Goal: Task Accomplishment & Management: Complete application form

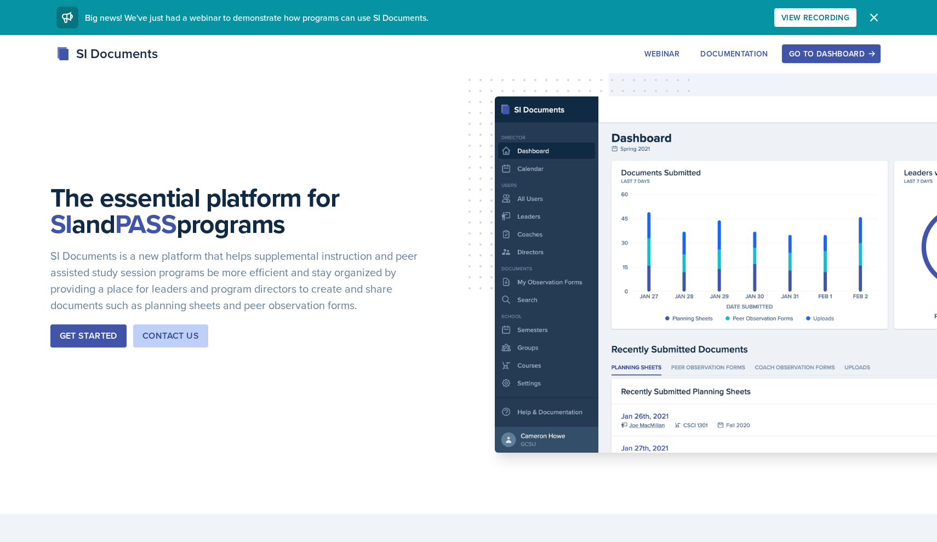
click at [813, 52] on div "Go to Dashboard" at bounding box center [831, 53] width 84 height 9
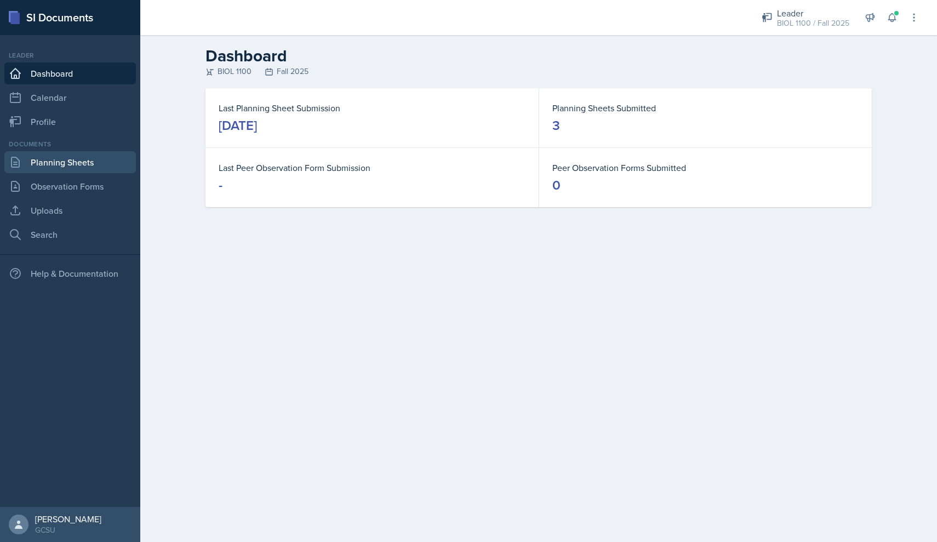
click at [60, 163] on link "Planning Sheets" at bounding box center [70, 162] width 132 height 22
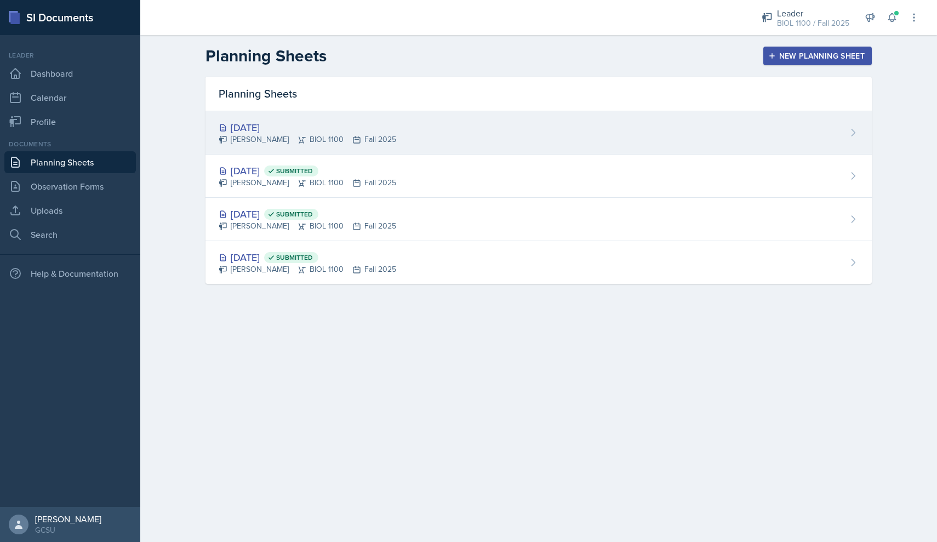
click at [599, 138] on div "[DATE] [PERSON_NAME] BIOL 1100 Fall 2025" at bounding box center [539, 132] width 667 height 43
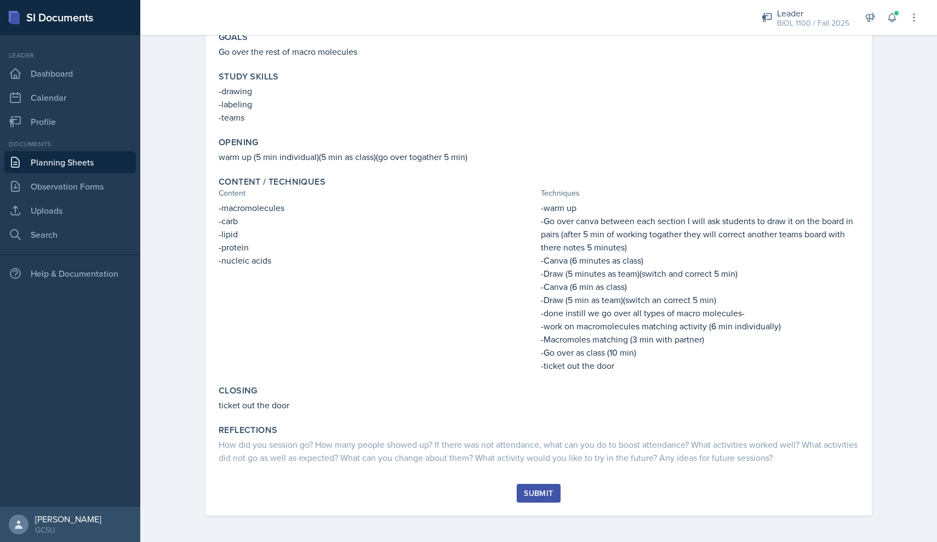
scroll to position [111, 0]
click at [544, 494] on div "Submit" at bounding box center [538, 493] width 29 height 9
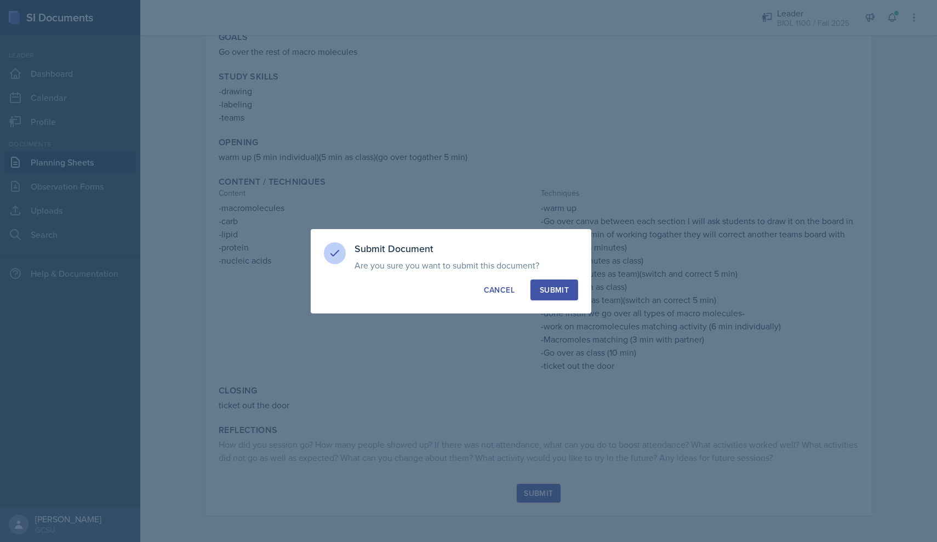
click at [562, 291] on div "Submit" at bounding box center [554, 290] width 29 height 11
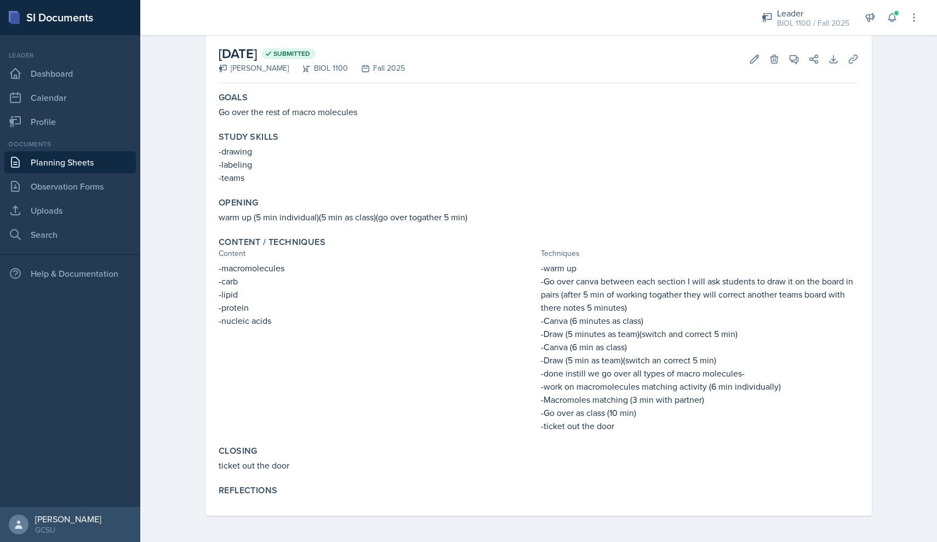
click at [67, 163] on link "Planning Sheets" at bounding box center [70, 162] width 132 height 22
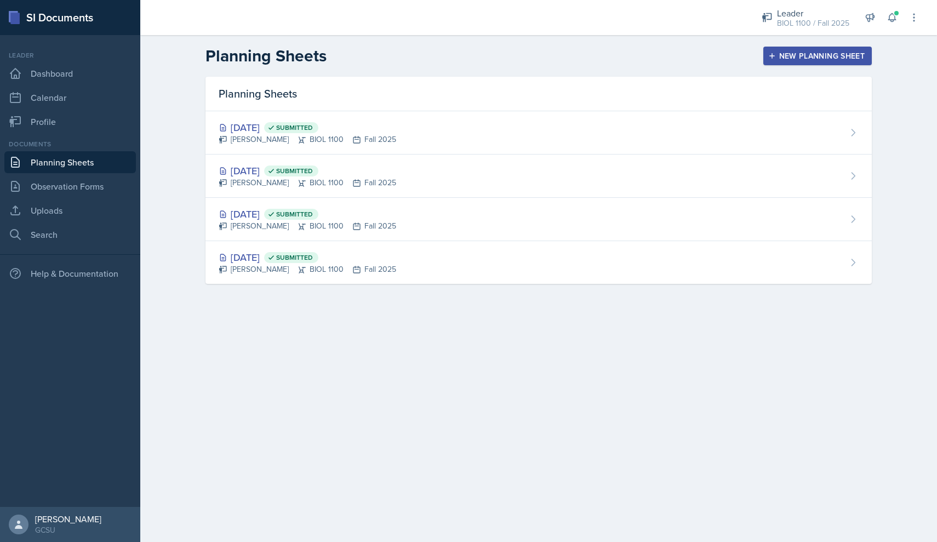
click at [817, 55] on div "New Planning Sheet" at bounding box center [818, 56] width 94 height 9
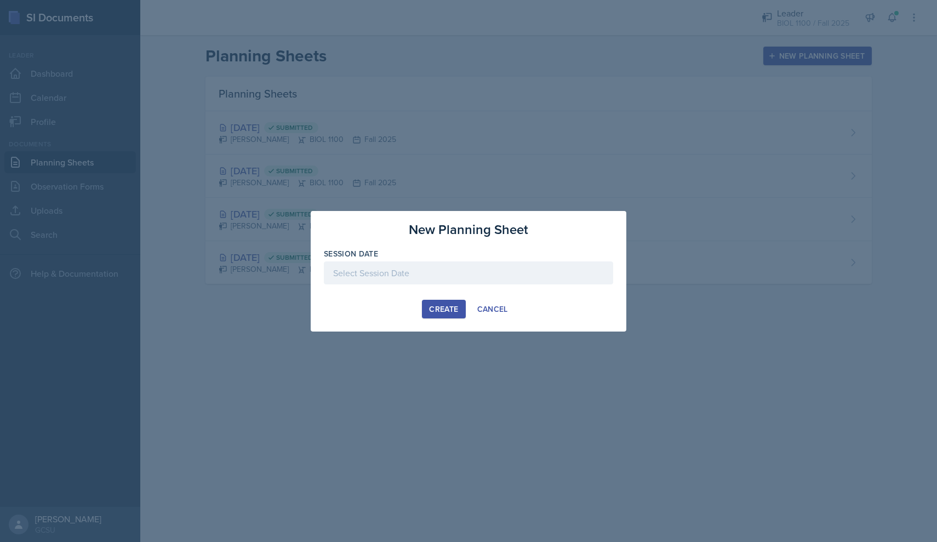
click at [395, 270] on div at bounding box center [468, 272] width 289 height 23
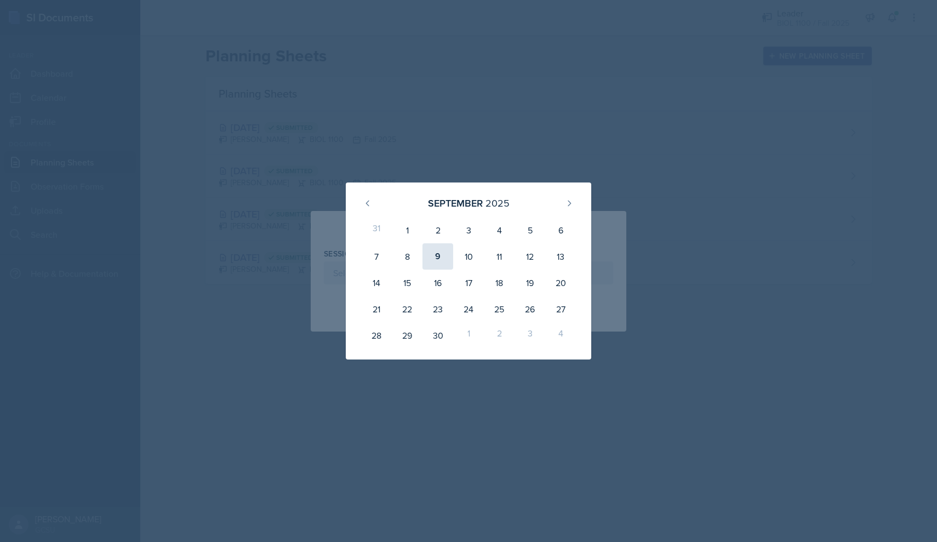
click at [440, 255] on div "9" at bounding box center [438, 256] width 31 height 26
type input "[DATE]"
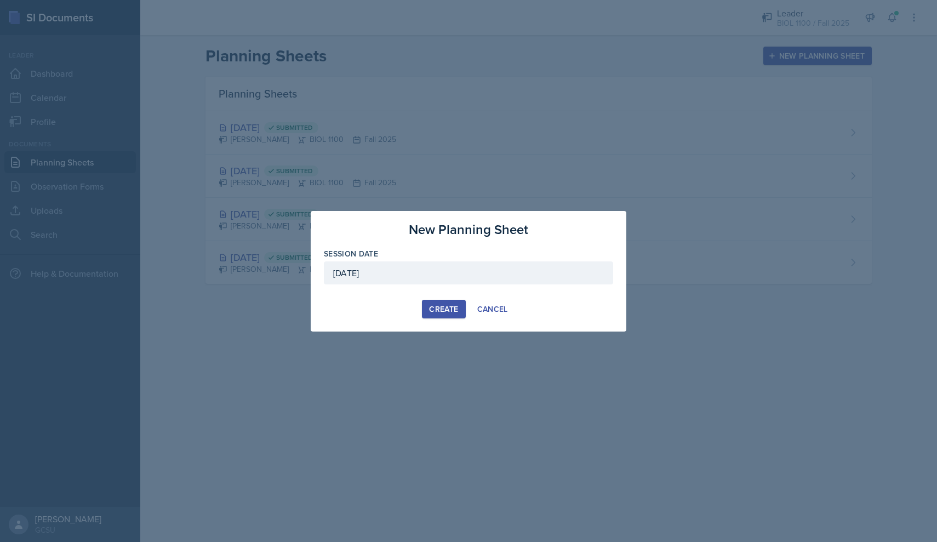
click at [447, 311] on div "Create" at bounding box center [443, 309] width 29 height 9
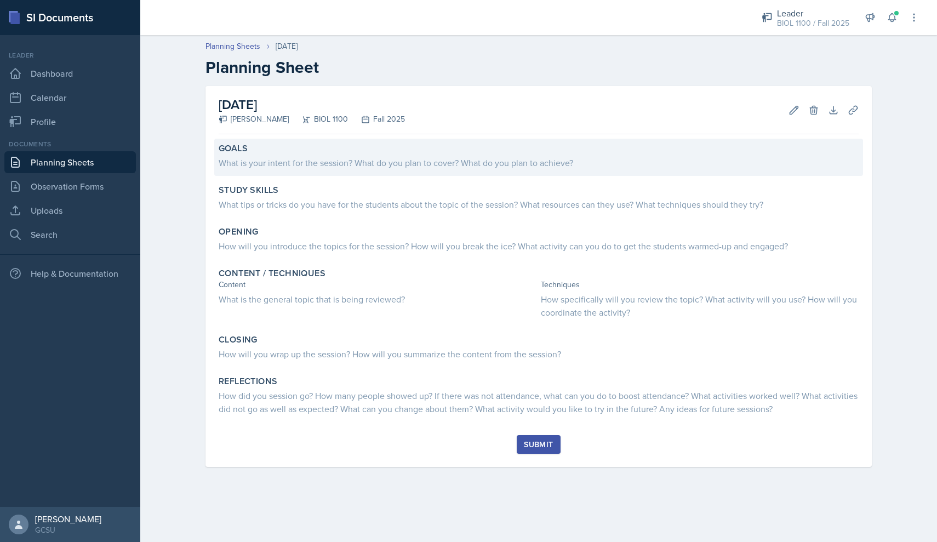
click at [408, 164] on div "What is your intent for the session? What do you plan to cover? What do you pla…" at bounding box center [539, 162] width 640 height 13
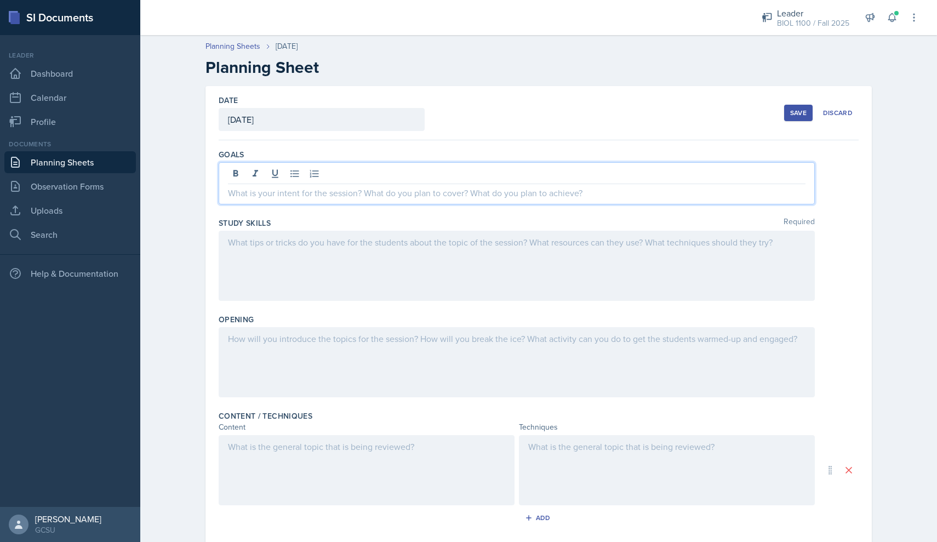
click at [372, 178] on div at bounding box center [517, 183] width 596 height 42
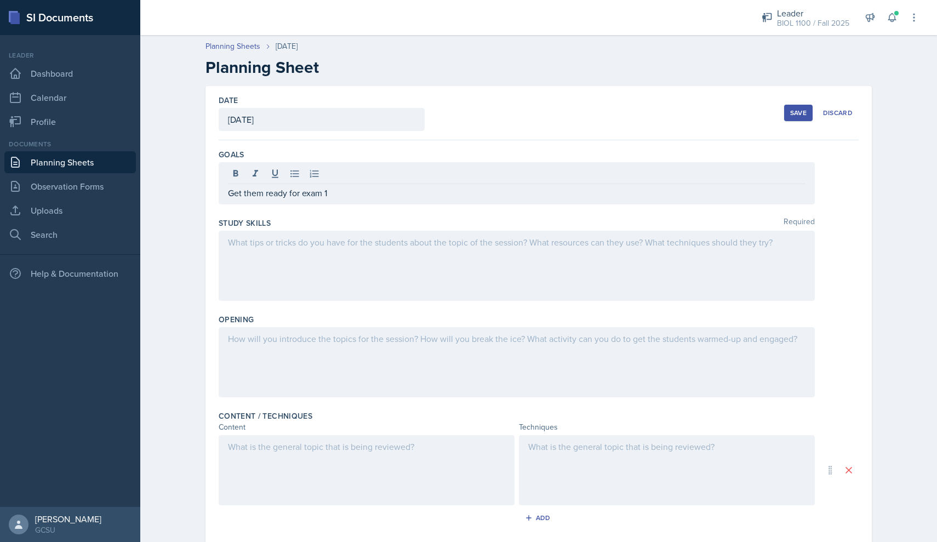
click at [312, 265] on div at bounding box center [517, 266] width 596 height 70
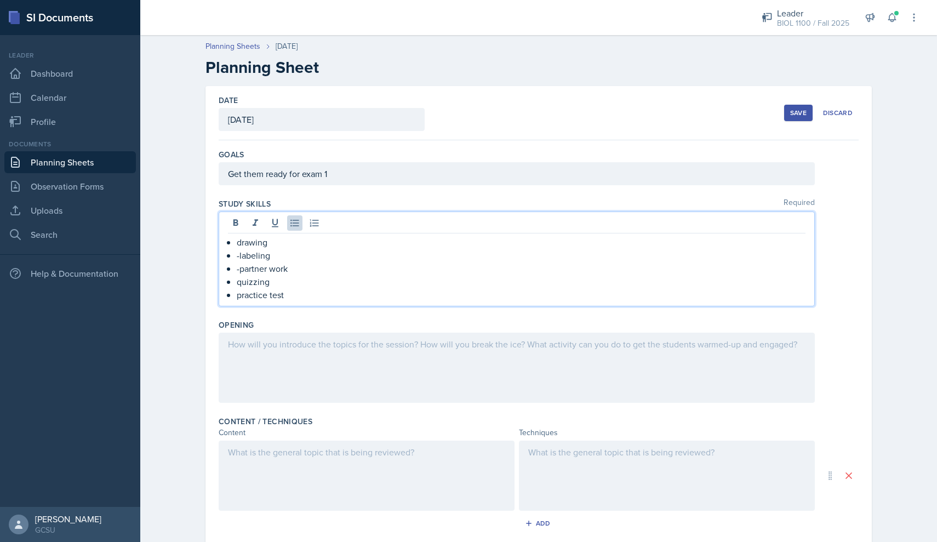
click at [356, 346] on div at bounding box center [517, 368] width 596 height 70
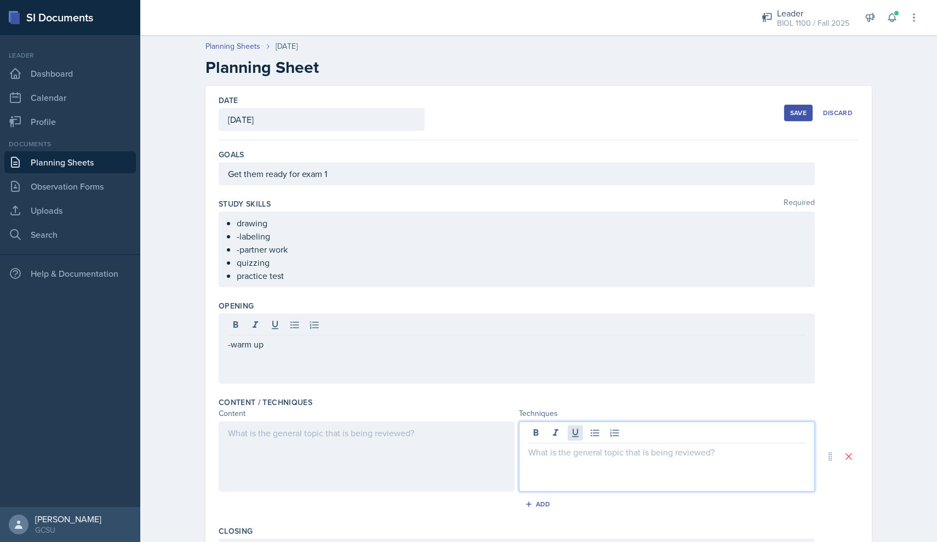
click at [569, 437] on div at bounding box center [667, 457] width 296 height 70
click at [657, 450] on p "-warm up (5 min individual)" at bounding box center [666, 452] width 277 height 13
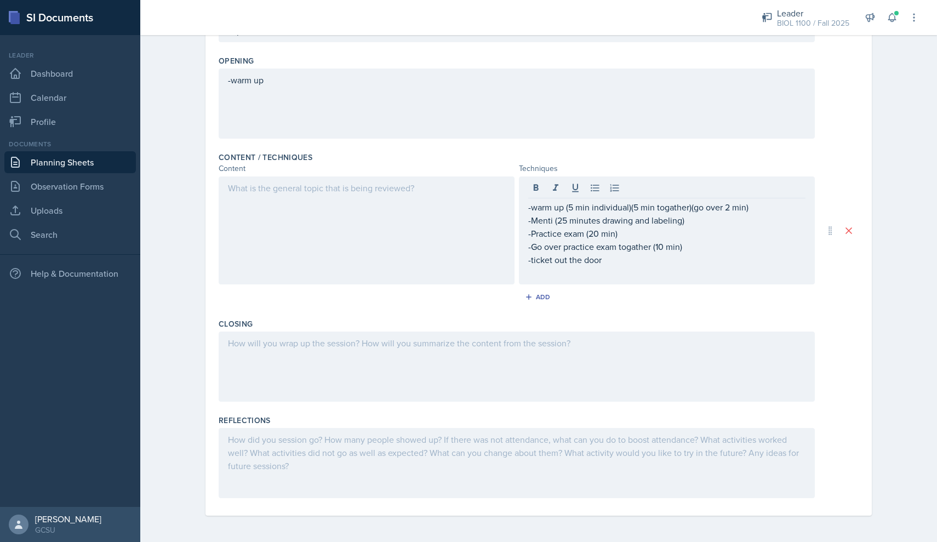
click at [334, 211] on div at bounding box center [367, 231] width 296 height 108
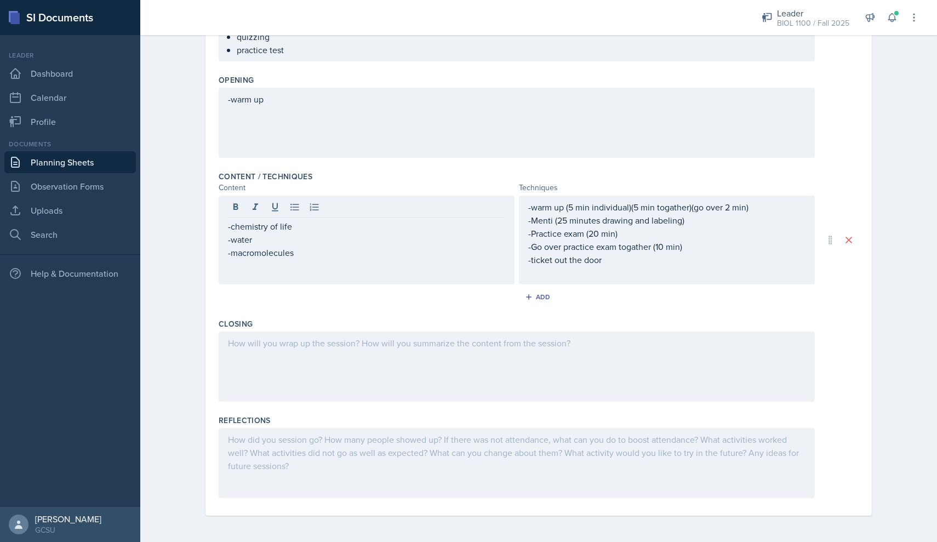
click at [323, 358] on div at bounding box center [517, 367] width 596 height 70
click at [315, 460] on div at bounding box center [517, 463] width 596 height 70
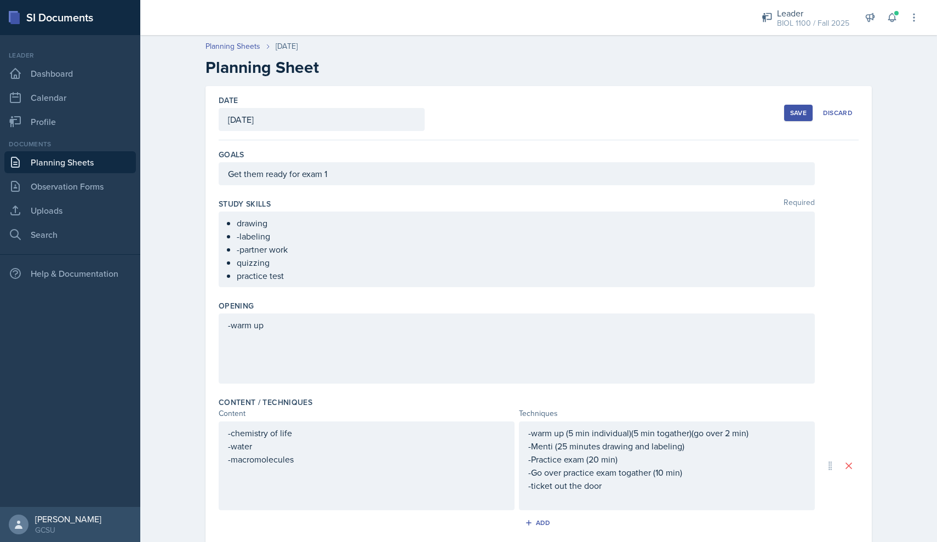
scroll to position [0, 0]
click at [802, 107] on button "Save" at bounding box center [798, 113] width 29 height 16
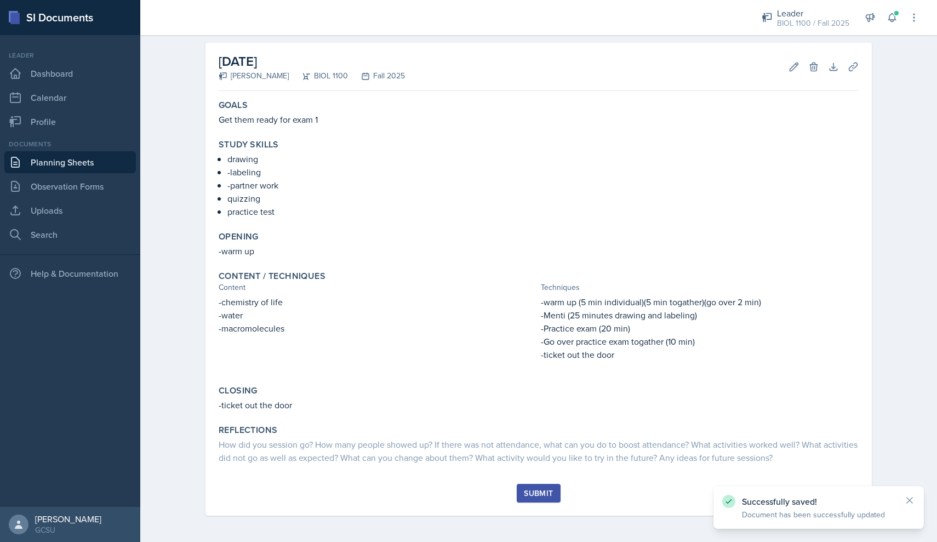
scroll to position [43, 0]
click at [536, 492] on div "Submit" at bounding box center [538, 493] width 29 height 9
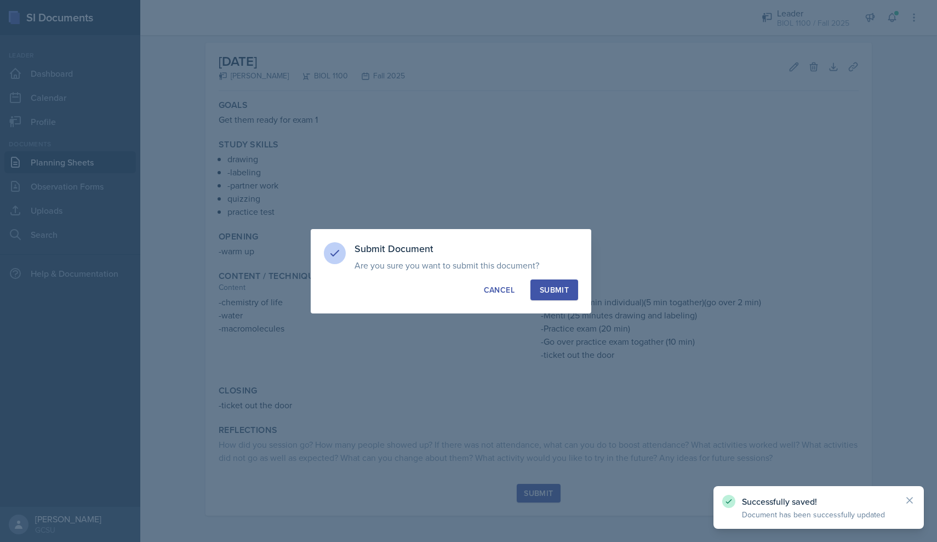
click at [557, 291] on div "Submit" at bounding box center [554, 290] width 29 height 11
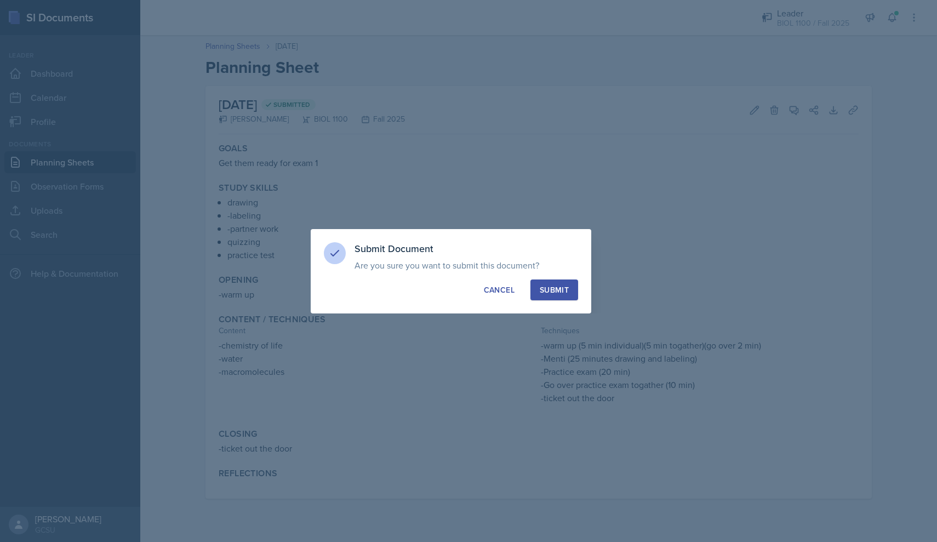
scroll to position [0, 0]
